Goal: Task Accomplishment & Management: Manage account settings

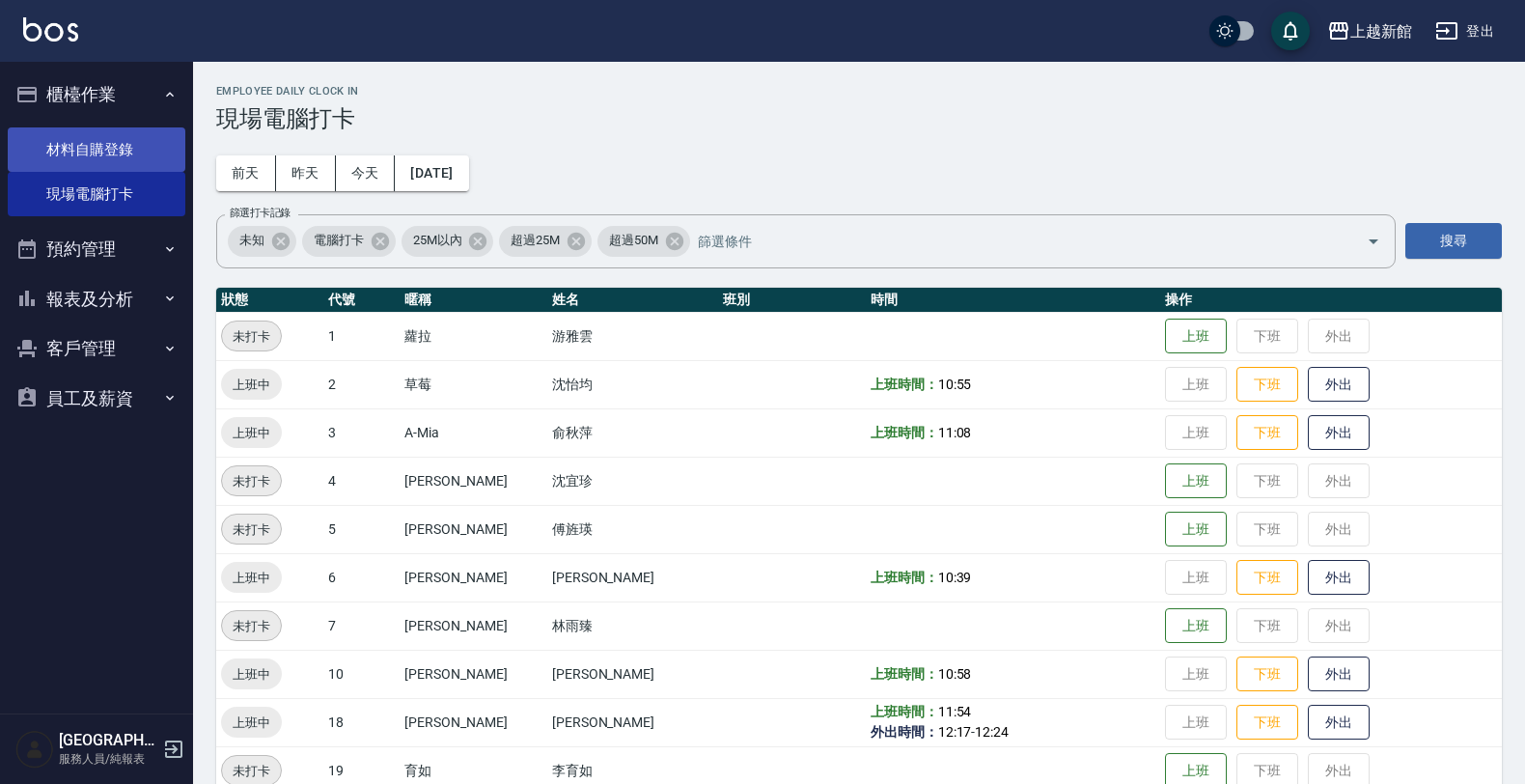
scroll to position [420, 0]
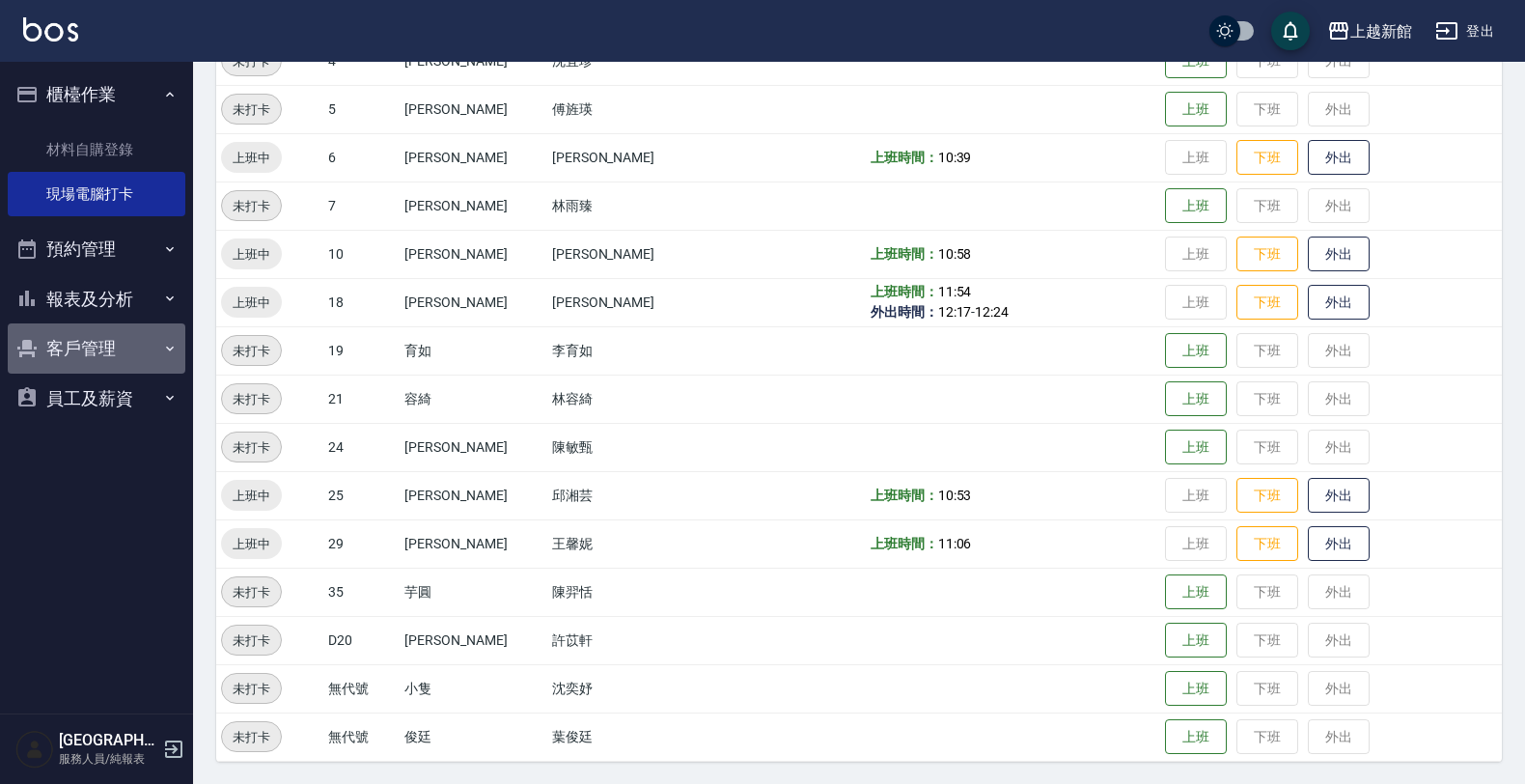
click at [113, 333] on button "客戶管理" at bounding box center [97, 348] width 178 height 50
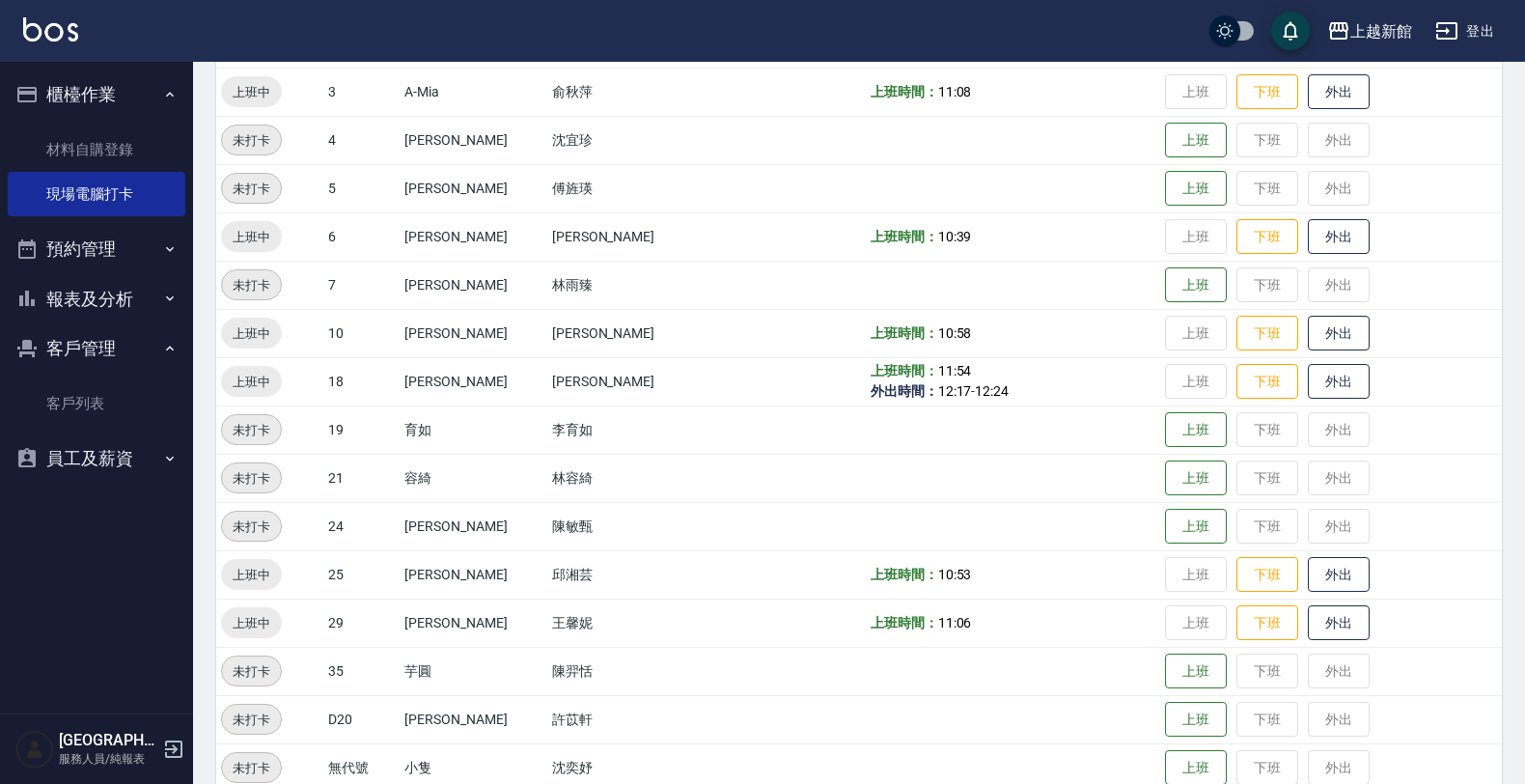
scroll to position [300, 0]
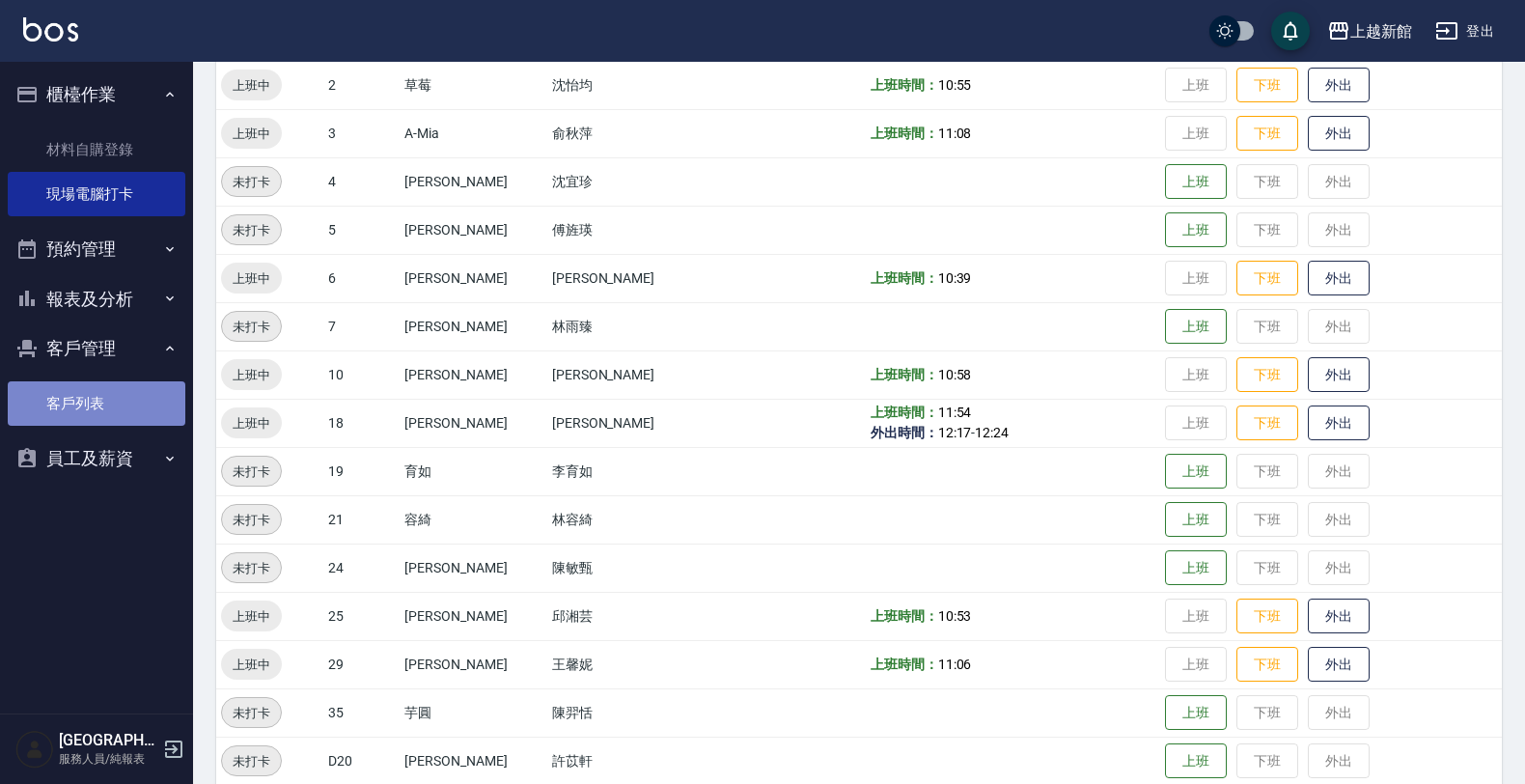
click at [27, 392] on link "客戶列表" at bounding box center [97, 403] width 178 height 44
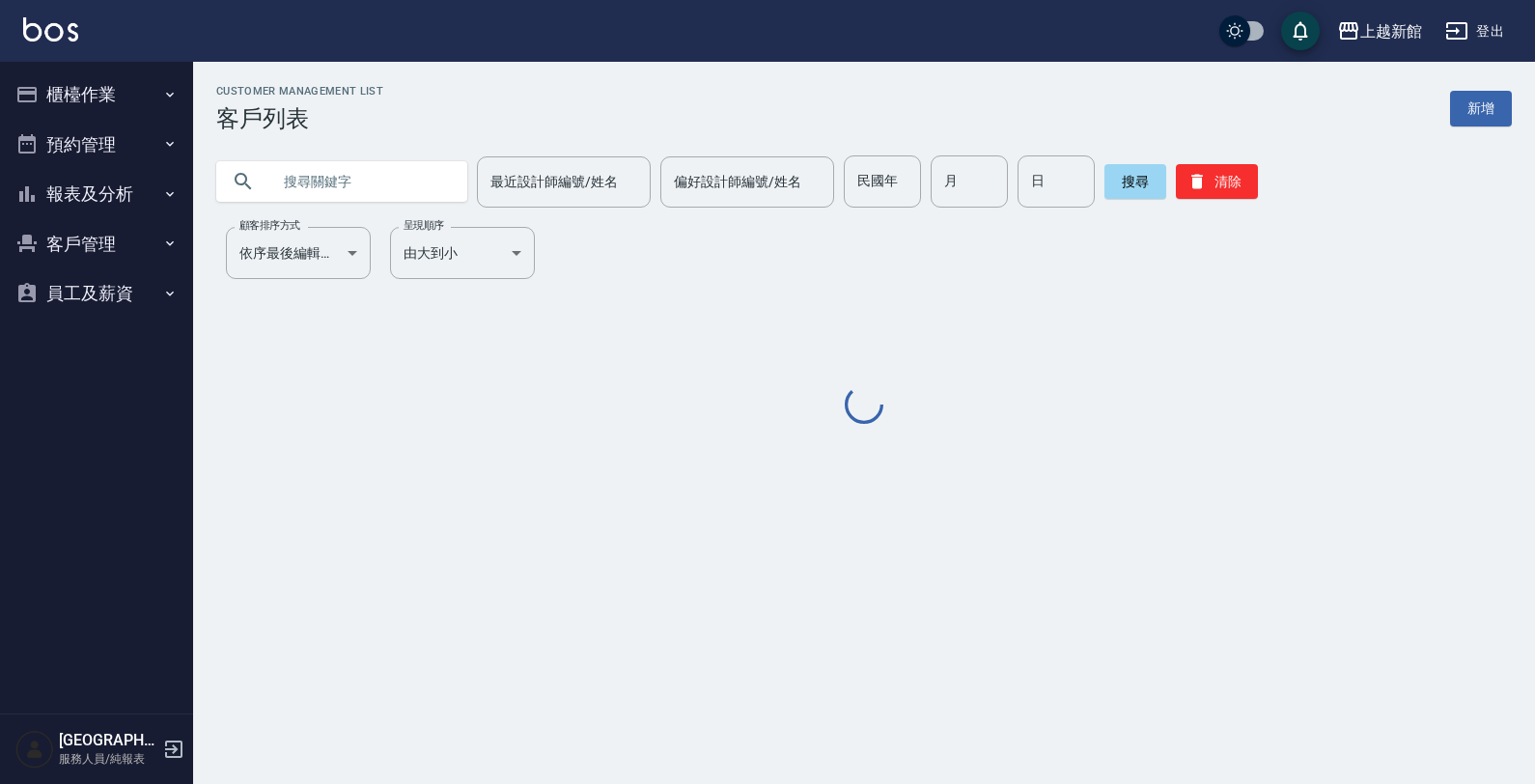
drag, startPoint x: 103, startPoint y: 241, endPoint x: 136, endPoint y: 222, distance: 38.1
click at [101, 239] on button "客戶管理" at bounding box center [97, 244] width 178 height 50
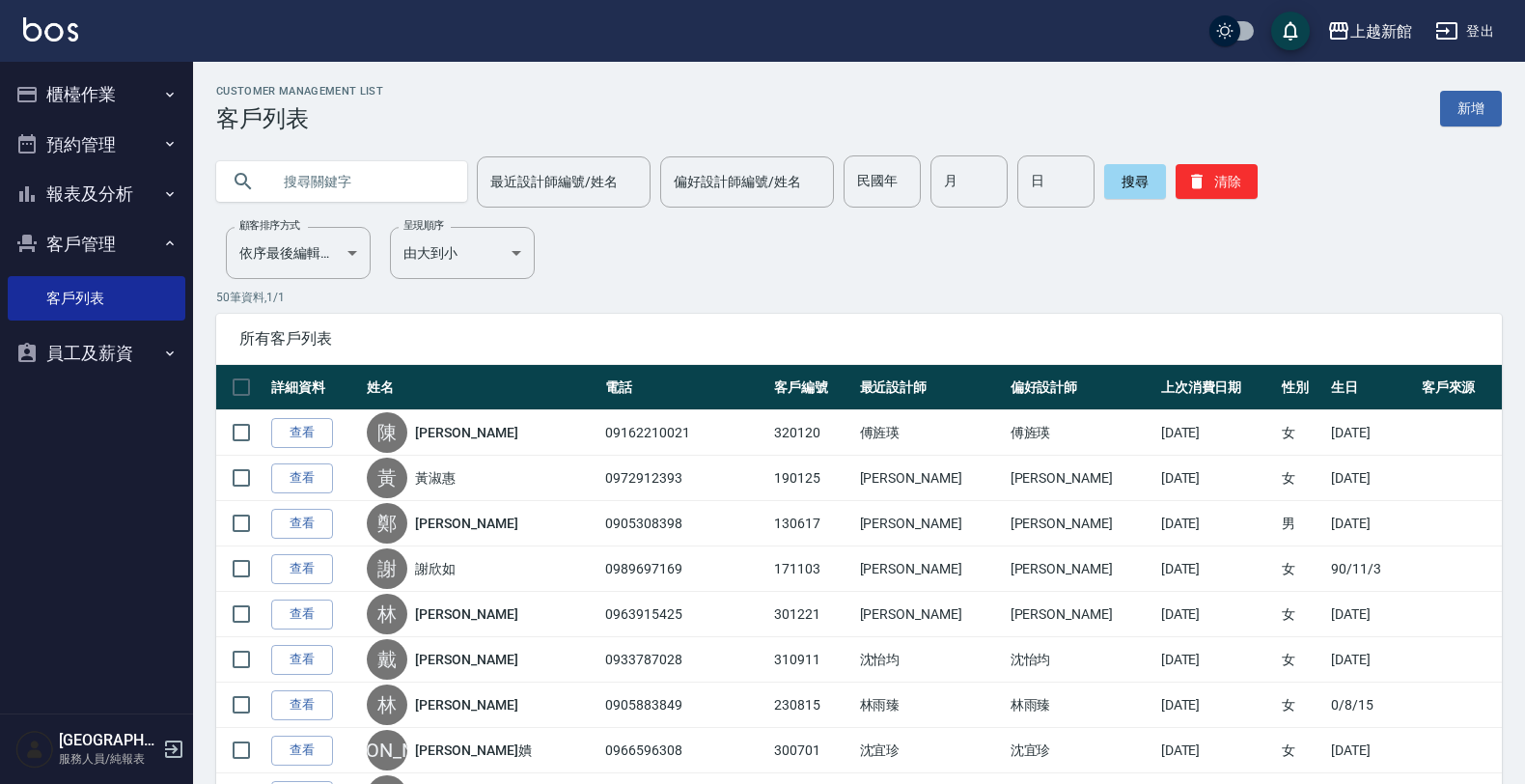
click at [307, 183] on input "text" at bounding box center [361, 181] width 182 height 52
type input "0908989257"
